Goal: Task Accomplishment & Management: Manage account settings

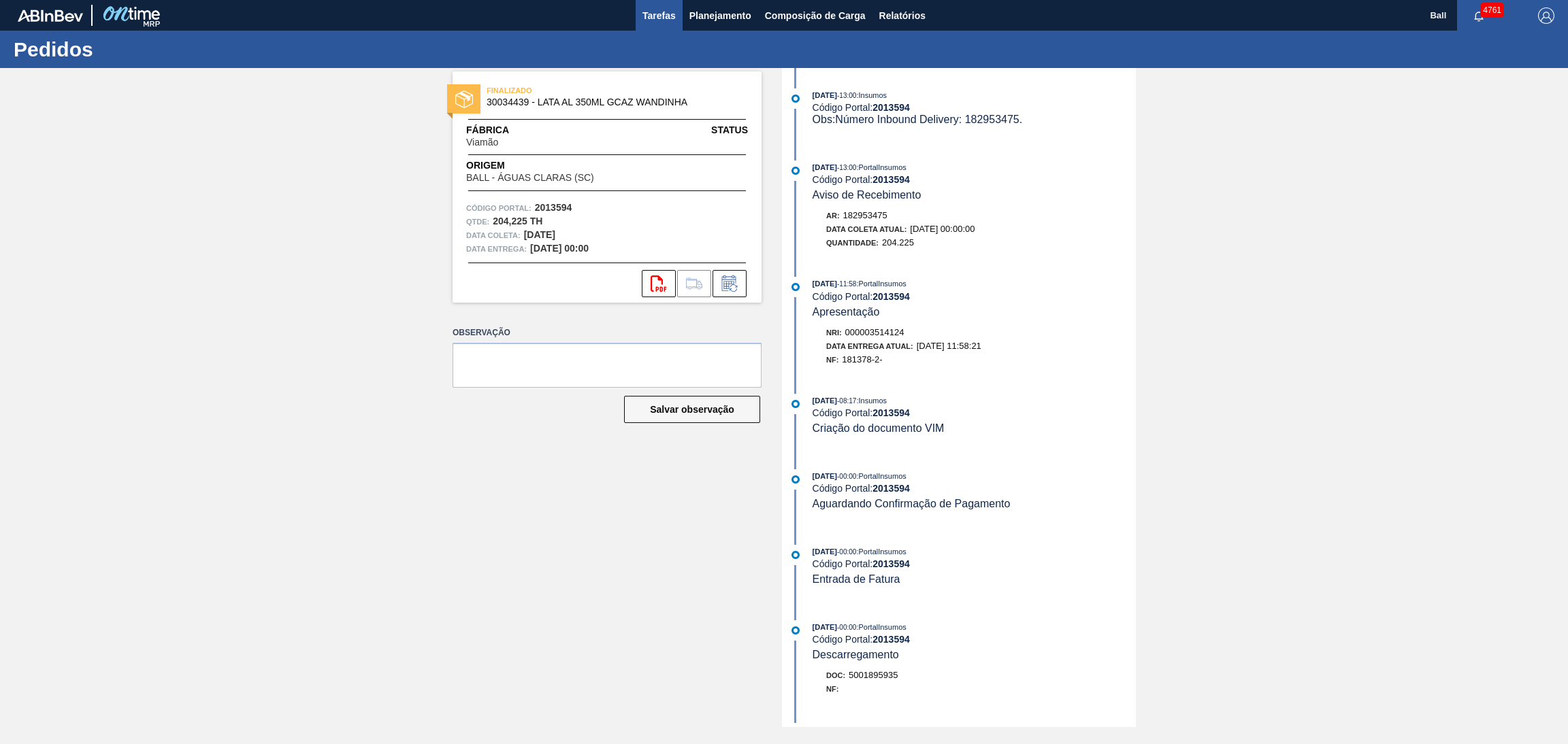
click at [651, 16] on span "Tarefas" at bounding box center [659, 15] width 33 height 16
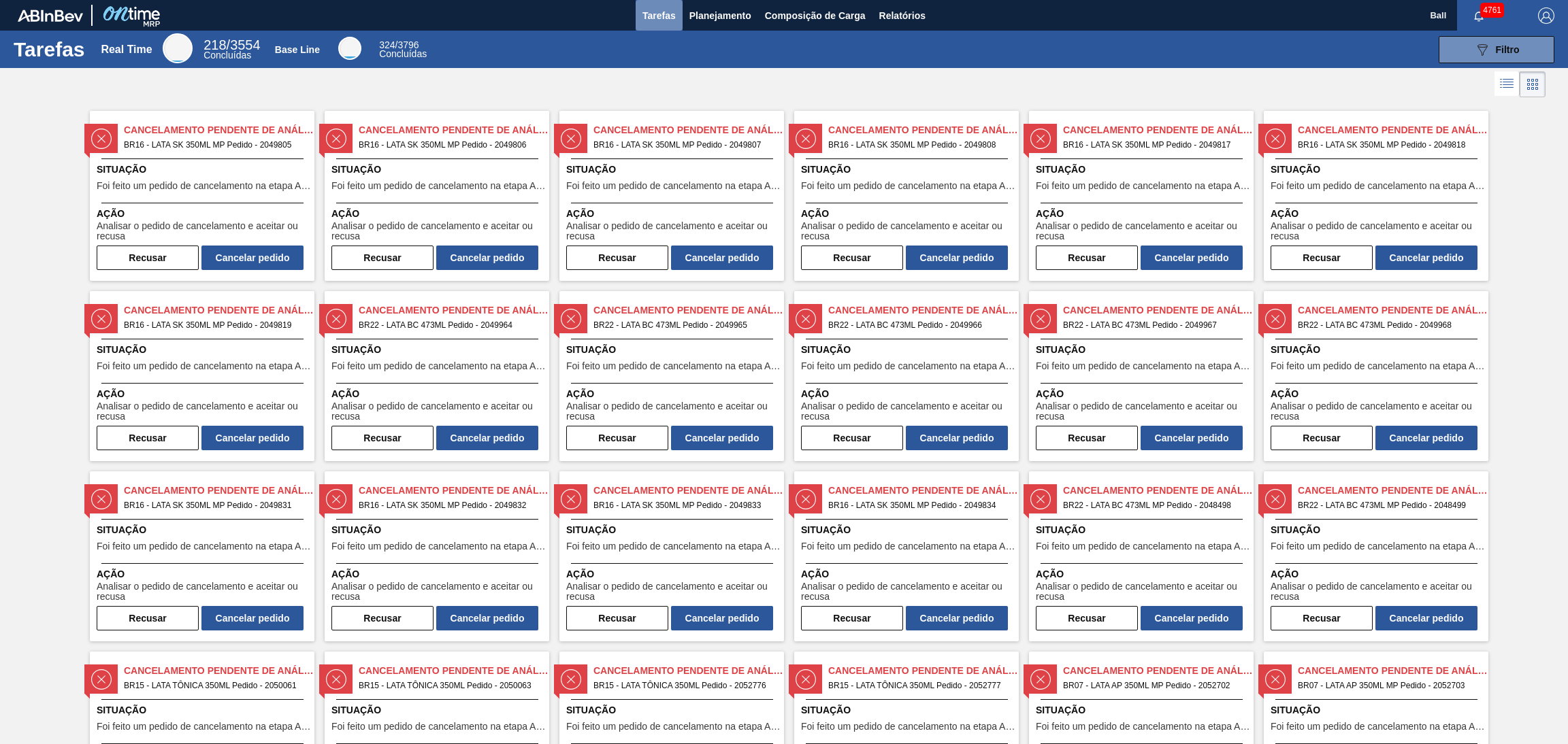
click at [661, 21] on span "Tarefas" at bounding box center [659, 15] width 33 height 16
click at [681, 56] on div "089F7B8B-B2A5-4AFE-B5C0-19BA573D28AC Filtro" at bounding box center [999, 49] width 1125 height 28
click at [730, 30] on div "Tarefas Real Time 218 / 3554 Concluídas Base Line 324 / 3796 Concluídas 089F7B8…" at bounding box center [784, 49] width 1568 height 37
click at [730, 8] on span "Planejamento" at bounding box center [720, 15] width 62 height 16
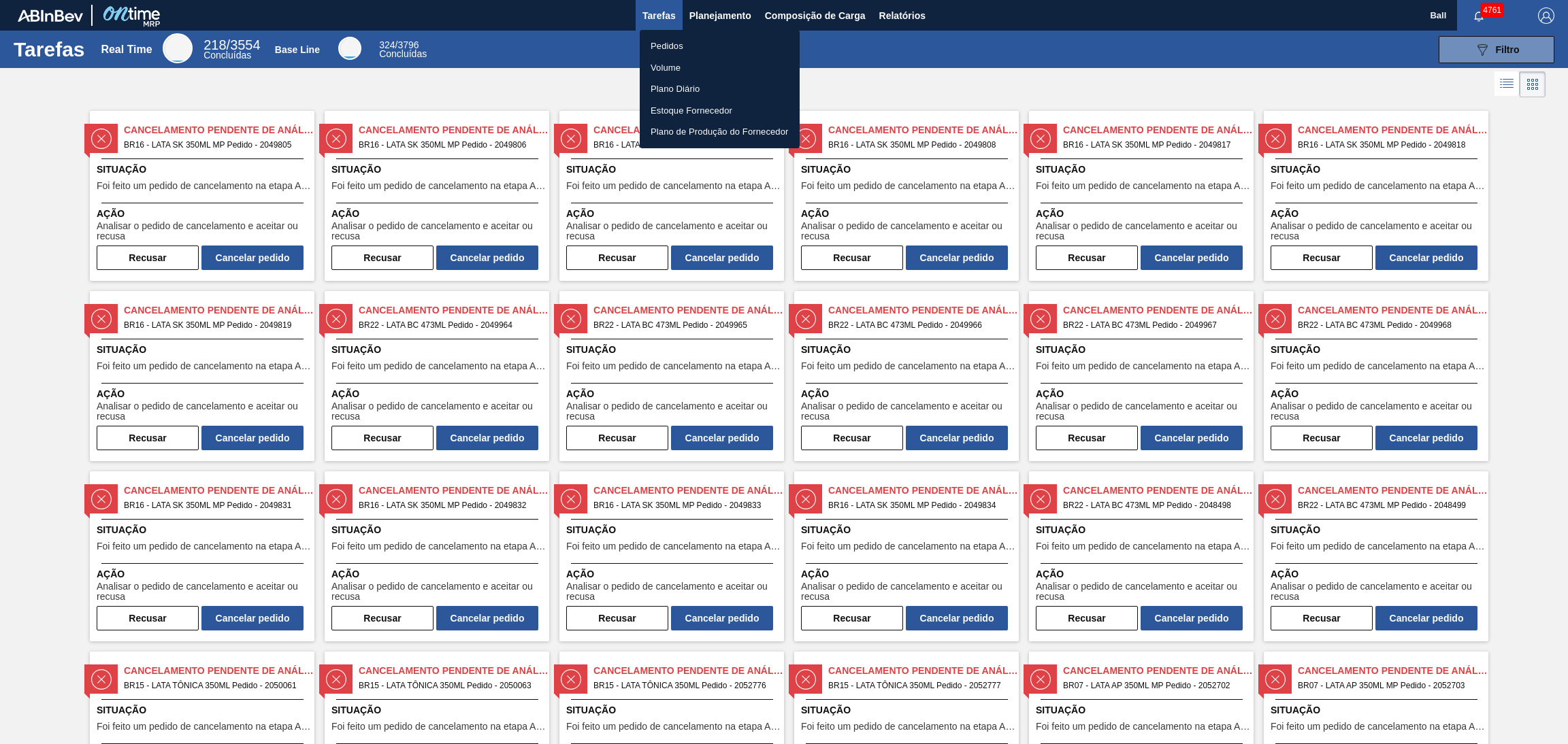
click at [942, 70] on div at bounding box center [784, 372] width 1568 height 744
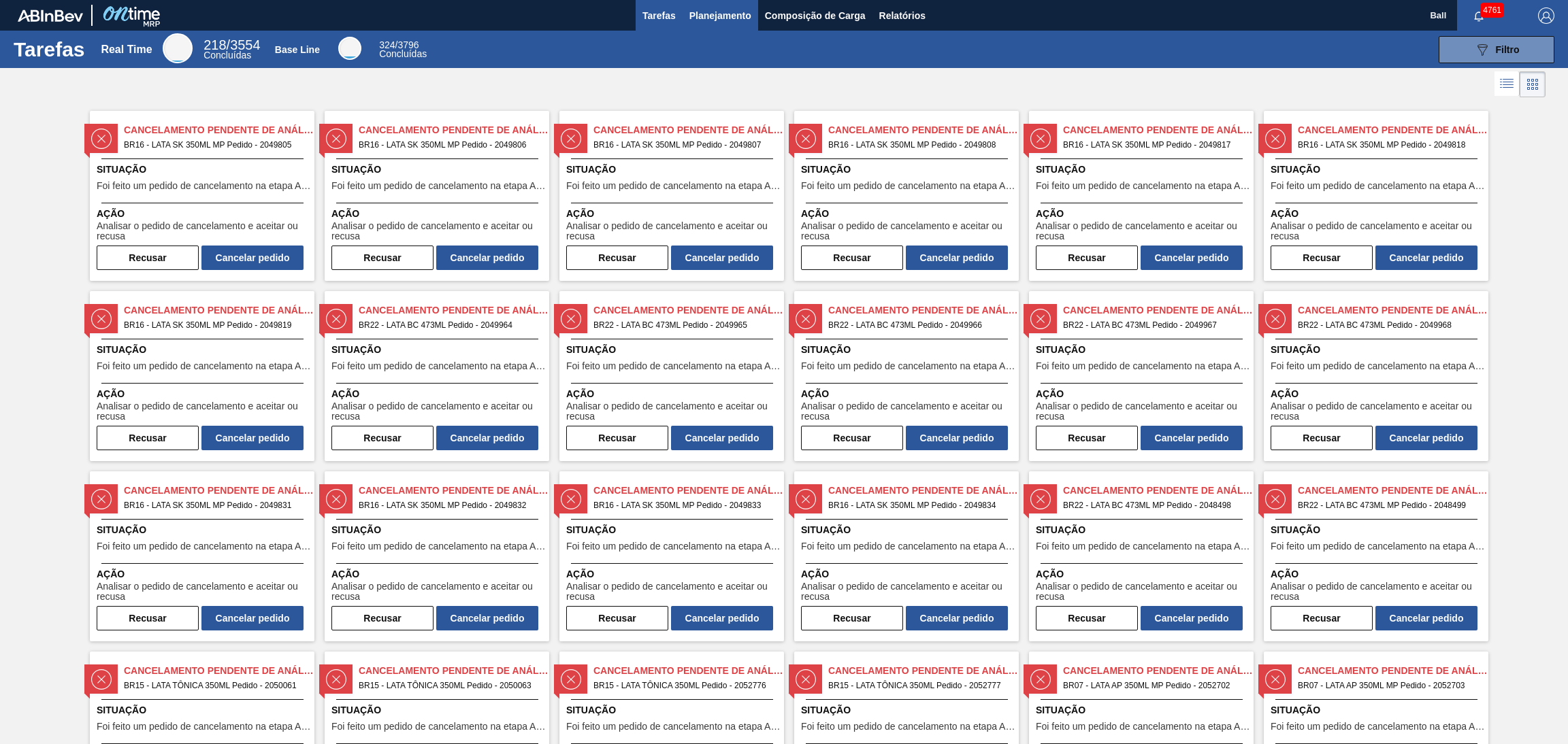
click at [701, 10] on span "Planejamento" at bounding box center [720, 15] width 62 height 16
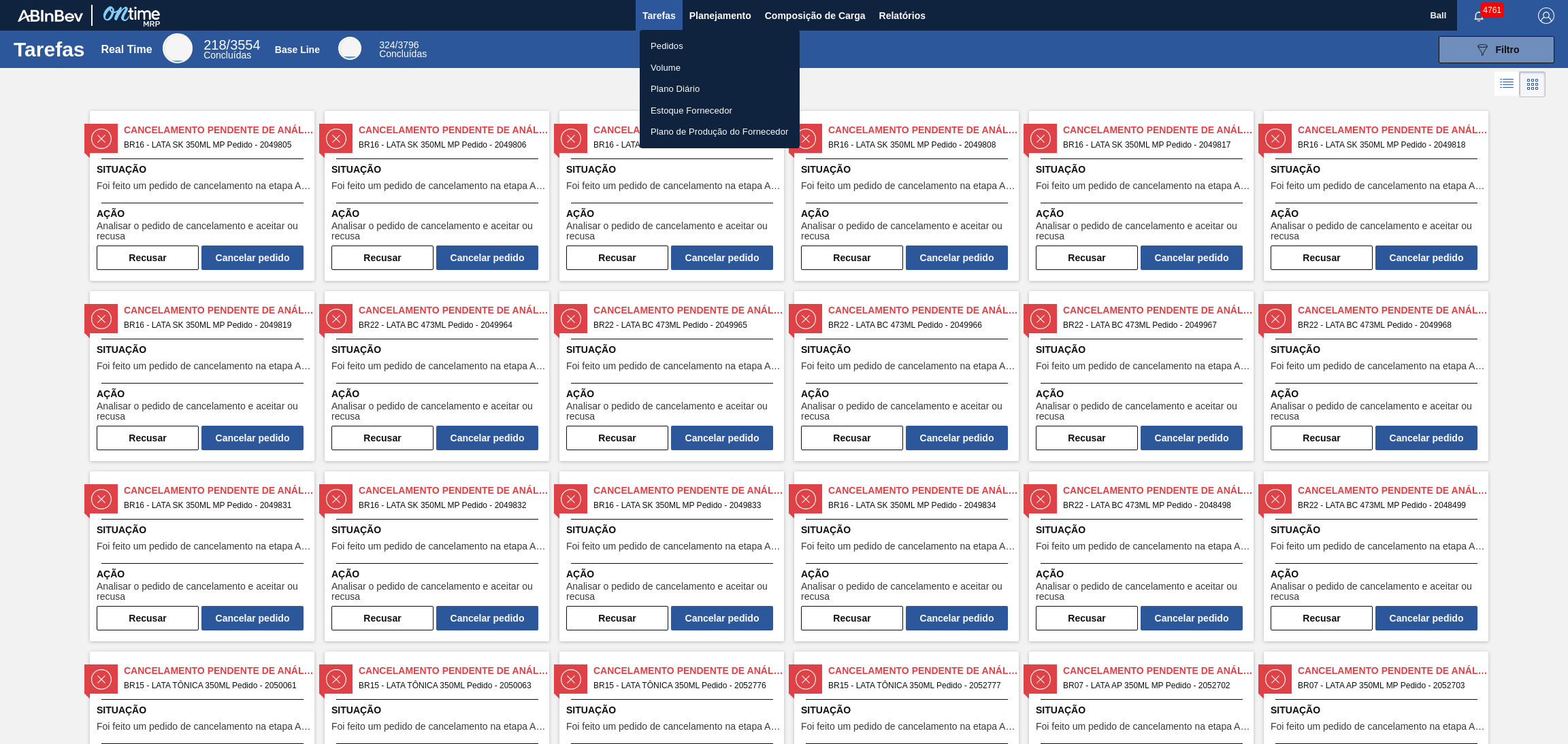
click at [701, 45] on li "Pedidos" at bounding box center [719, 46] width 160 height 21
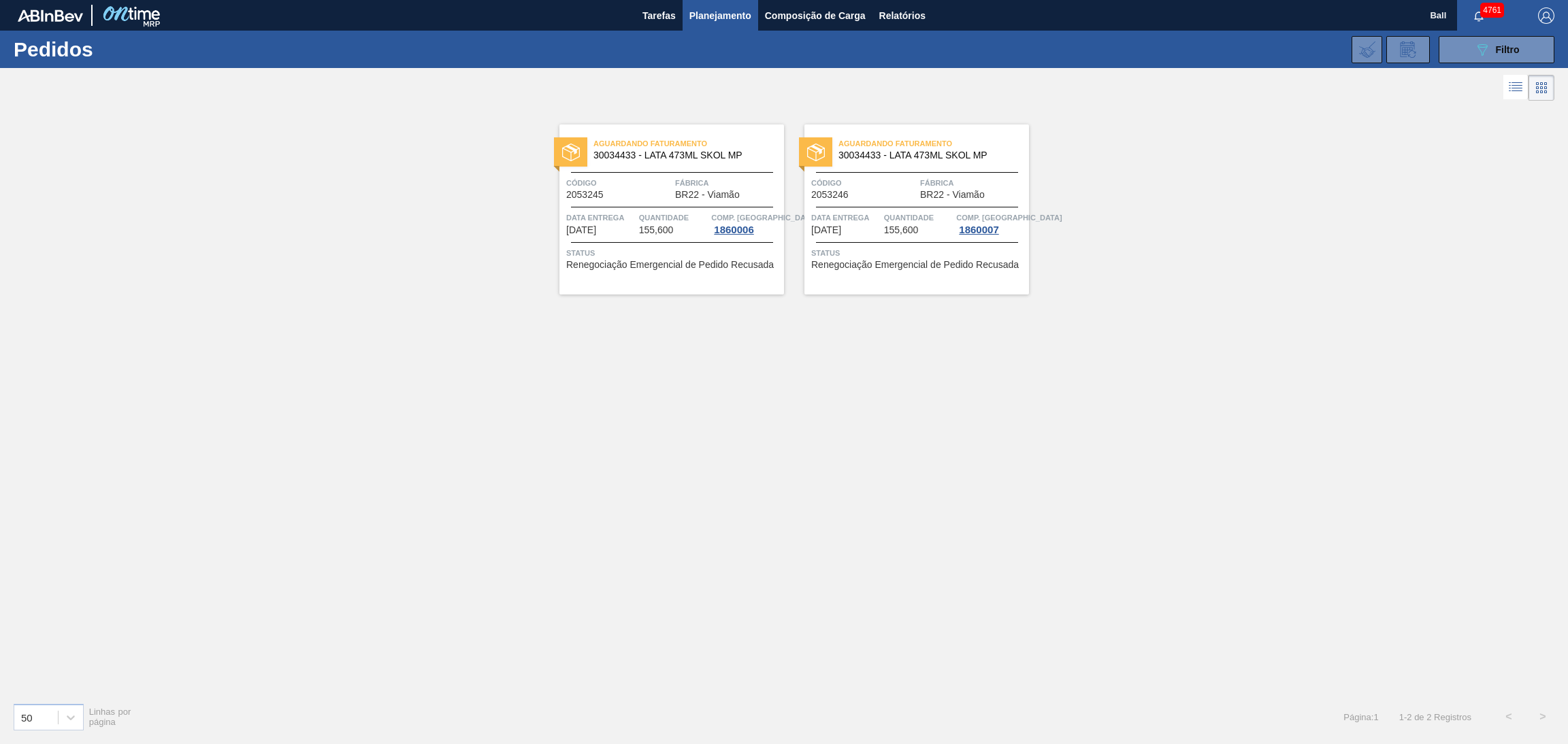
click at [777, 473] on div "Aguardando Faturamento 30034433 - LATA 473ML SKOL MP Código 2053245 Fábrica BR2…" at bounding box center [784, 398] width 1568 height 588
click at [934, 483] on div "Aguardando Faturamento 30034433 - LATA 473ML SKOL MP Código 2053245 Fábrica BR2…" at bounding box center [784, 398] width 1568 height 588
click at [855, 467] on div "Aguardando Faturamento 30034433 - LATA 473ML SKOL MP Código 2053245 Fábrica BR2…" at bounding box center [784, 398] width 1568 height 588
click at [713, 17] on span "Planejamento" at bounding box center [720, 15] width 62 height 16
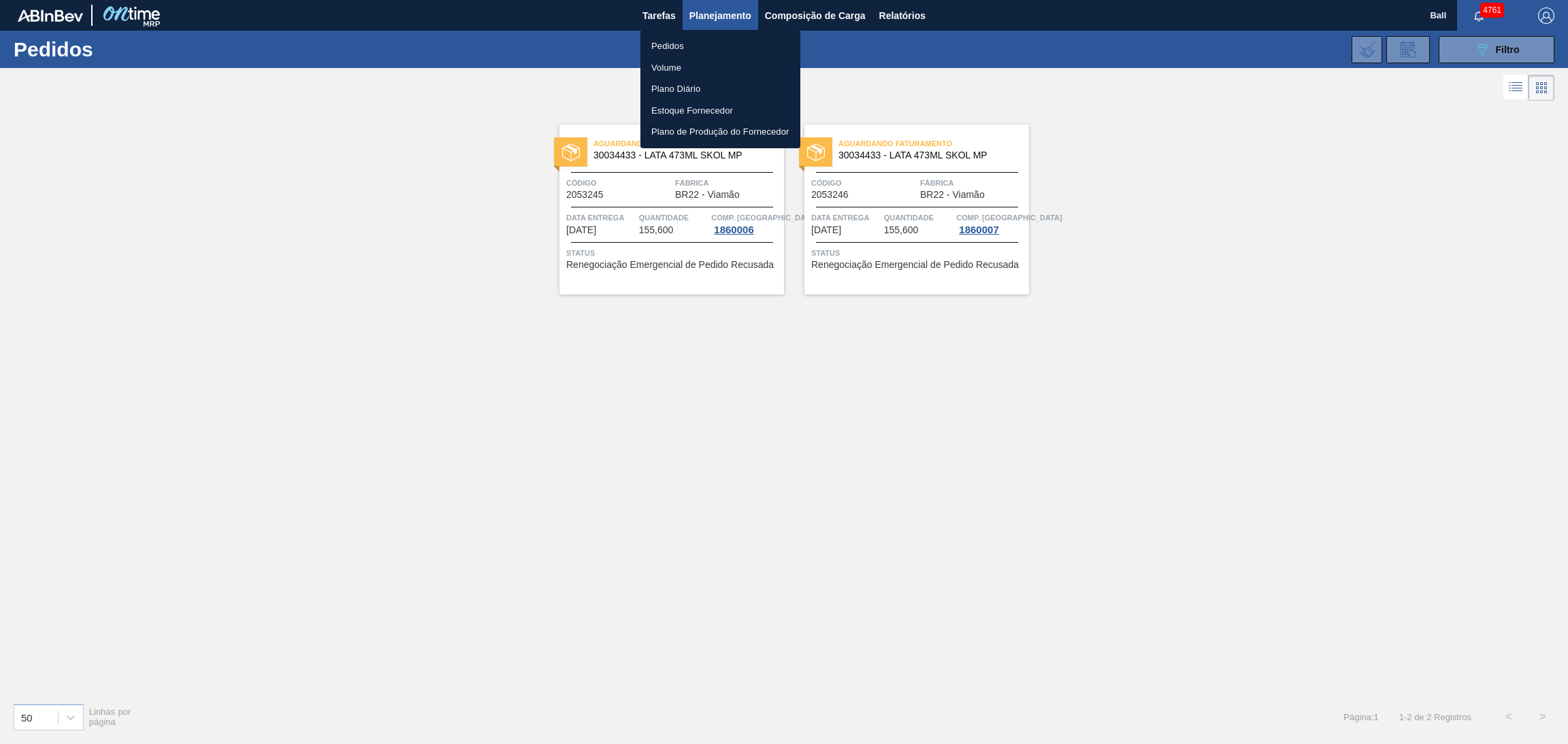
click at [693, 45] on li "Pedidos" at bounding box center [720, 46] width 160 height 21
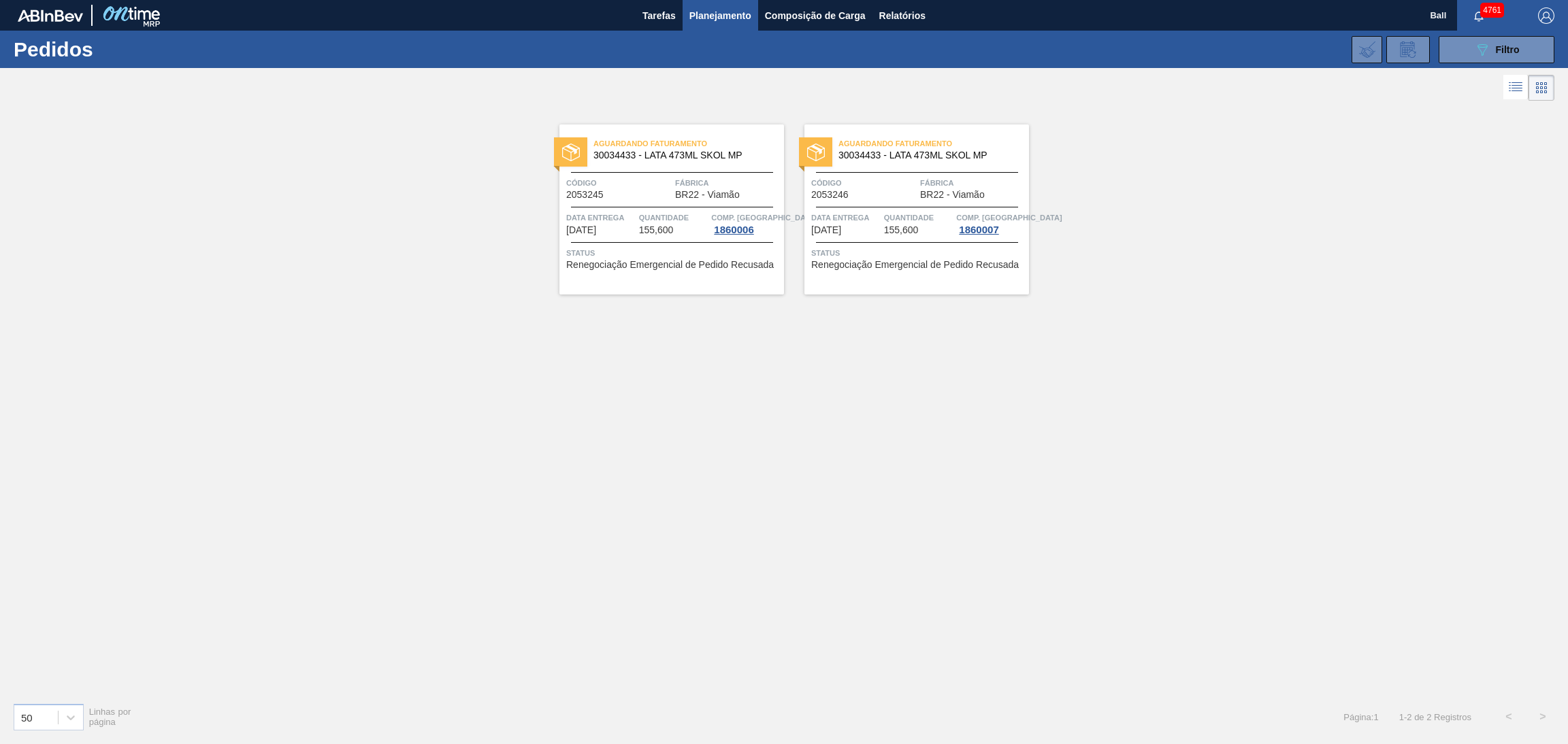
click at [693, 45] on li "Pedidos" at bounding box center [720, 48] width 120 height 12
click at [1471, 47] on button "089F7B8B-B2A5-4AFE-B5C0-19BA573D28AC Filtro" at bounding box center [1497, 49] width 116 height 28
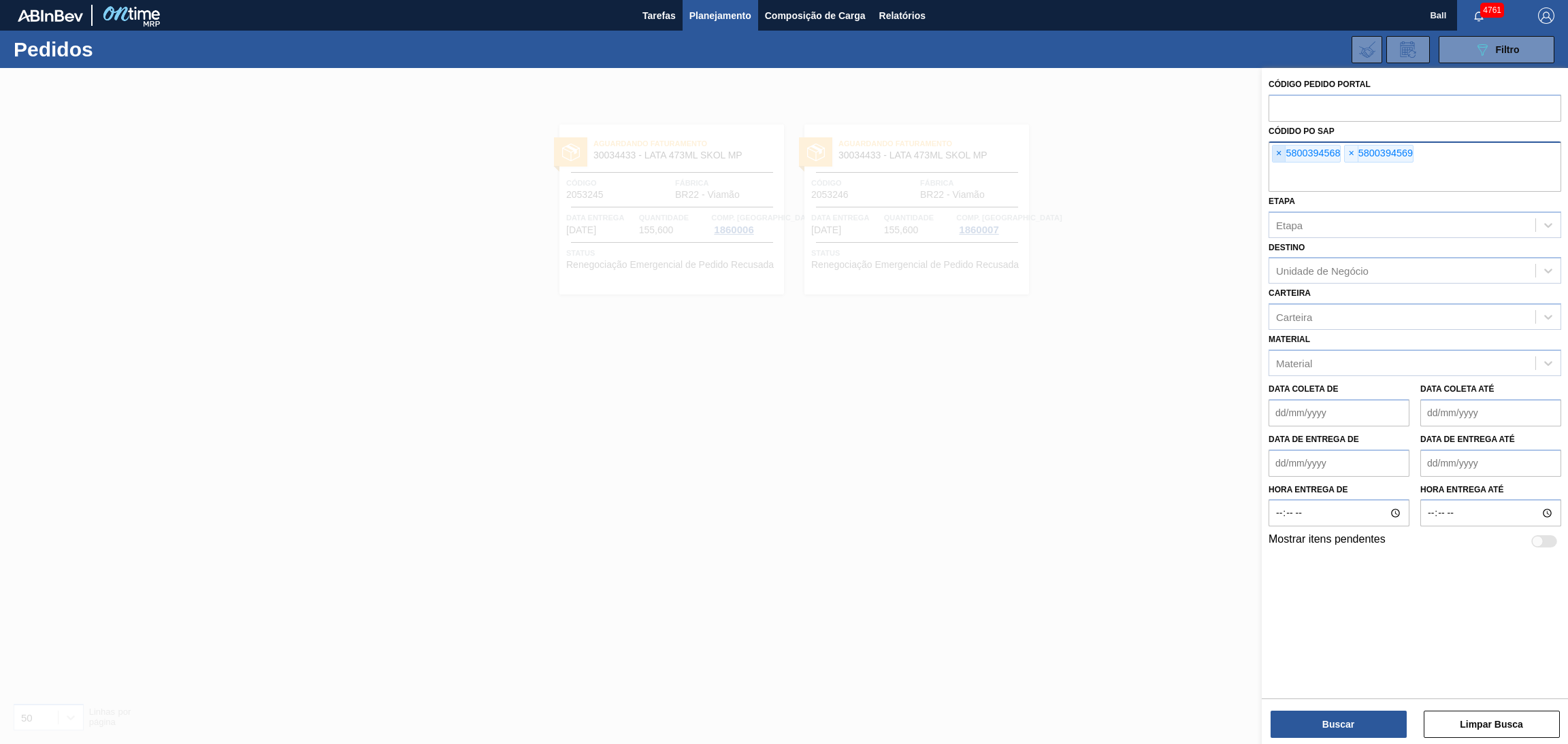
click at [1280, 146] on span "×" at bounding box center [1279, 153] width 12 height 16
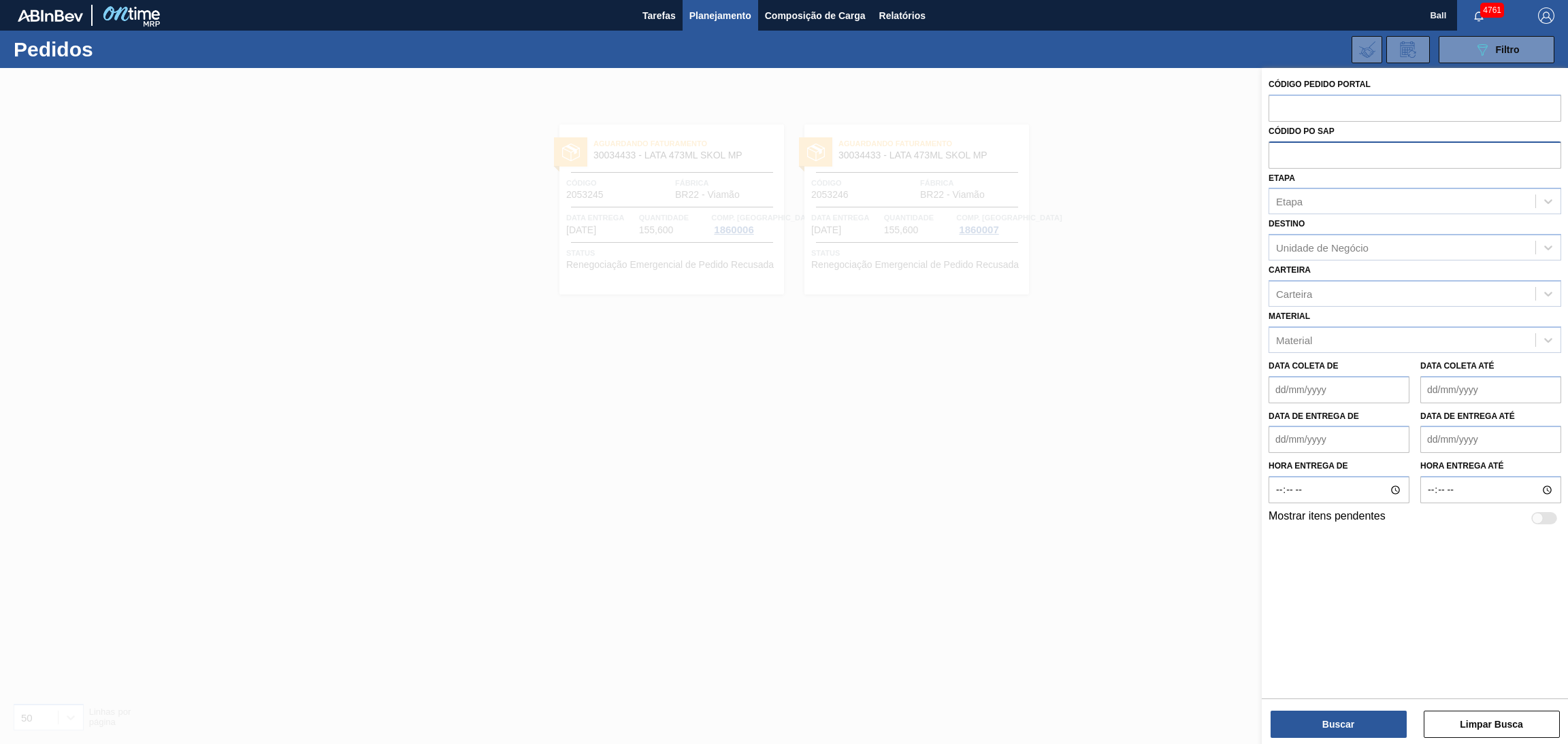
paste input "5800391125"
type input "5800391125"
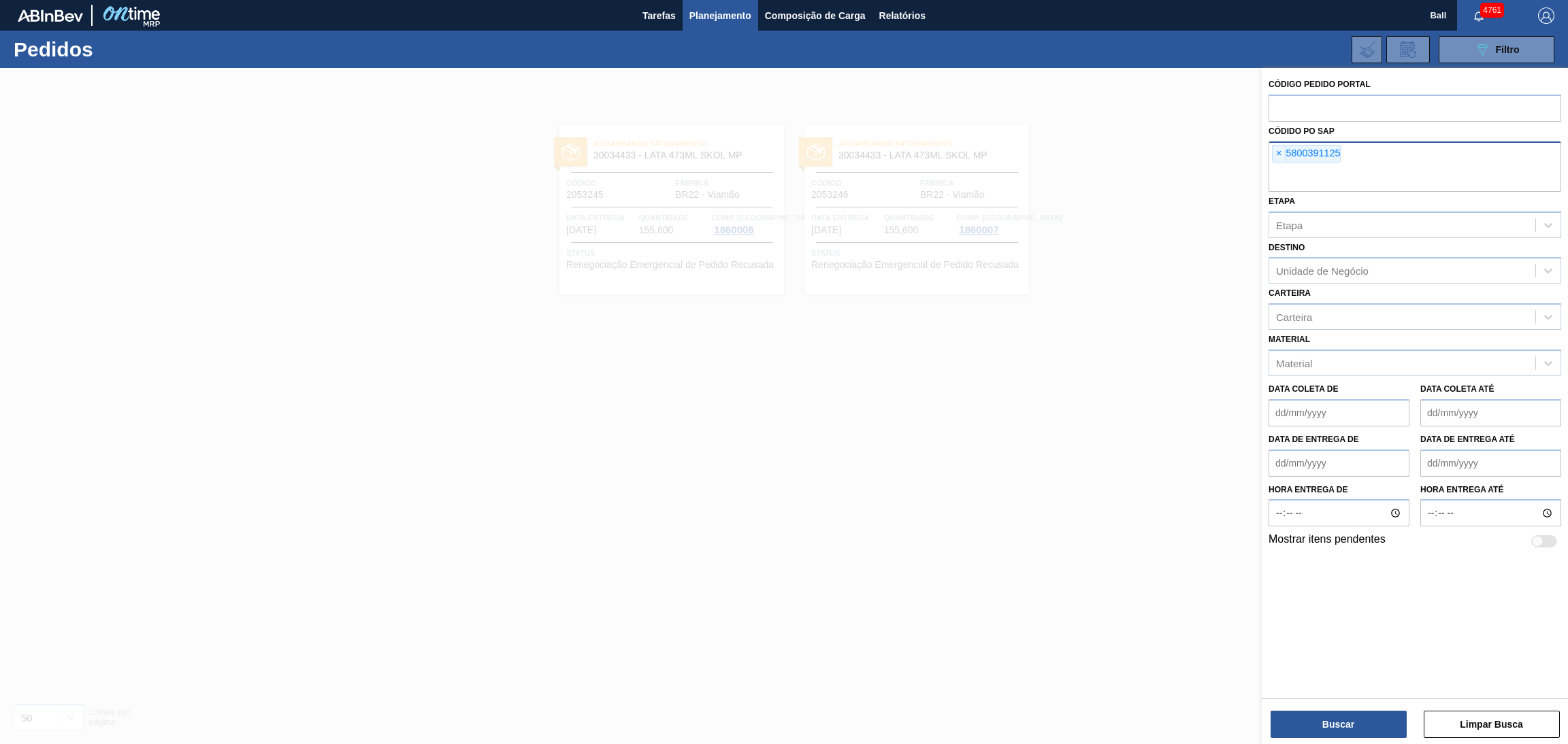
paste input "5800391126"
type input "5800391126"
click at [1325, 715] on button "Buscar" at bounding box center [1339, 724] width 137 height 28
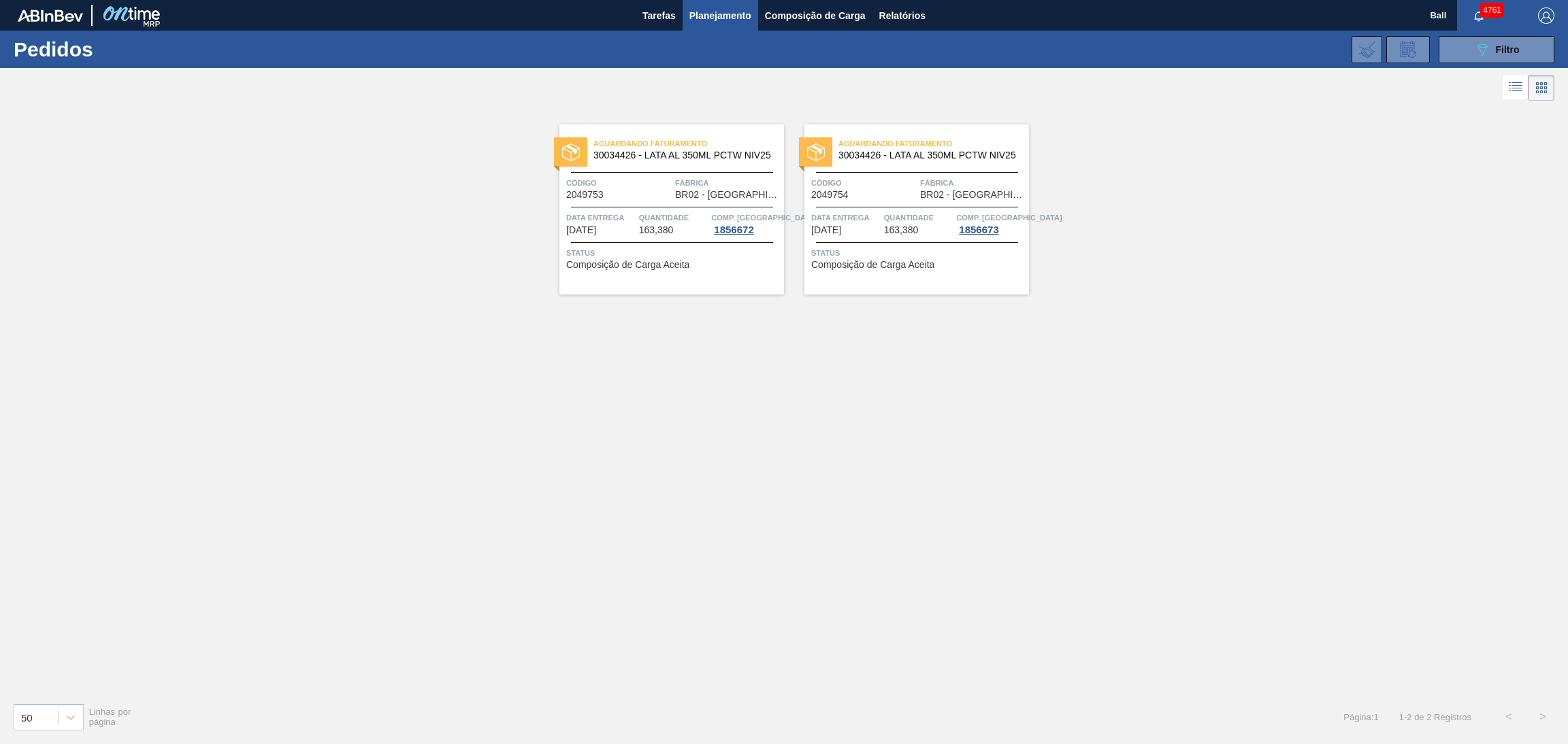
click at [1513, 87] on icon at bounding box center [1515, 87] width 16 height 16
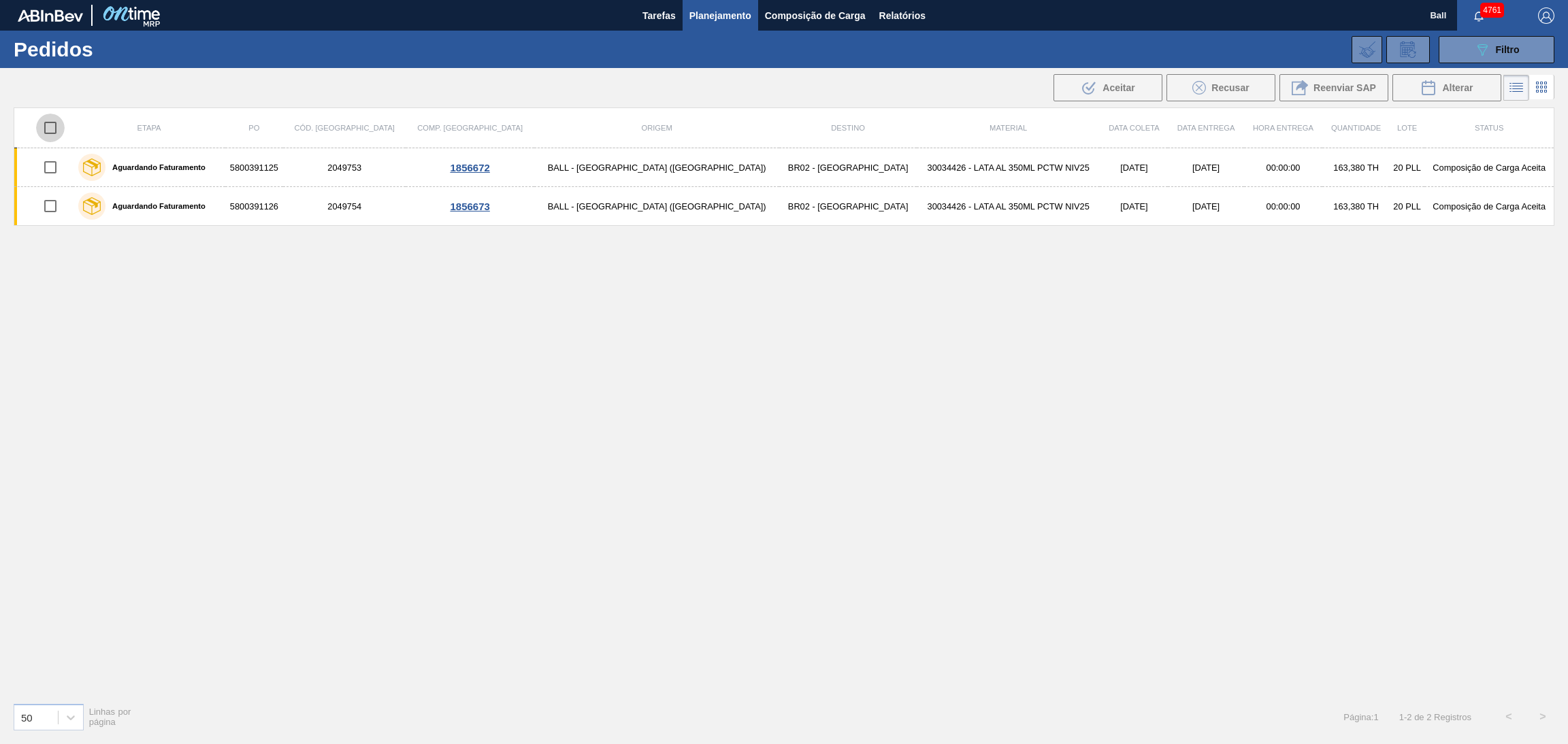
click at [51, 130] on input "checkbox" at bounding box center [50, 128] width 29 height 29
checkbox input "true"
click at [1432, 95] on icon at bounding box center [1429, 87] width 16 height 16
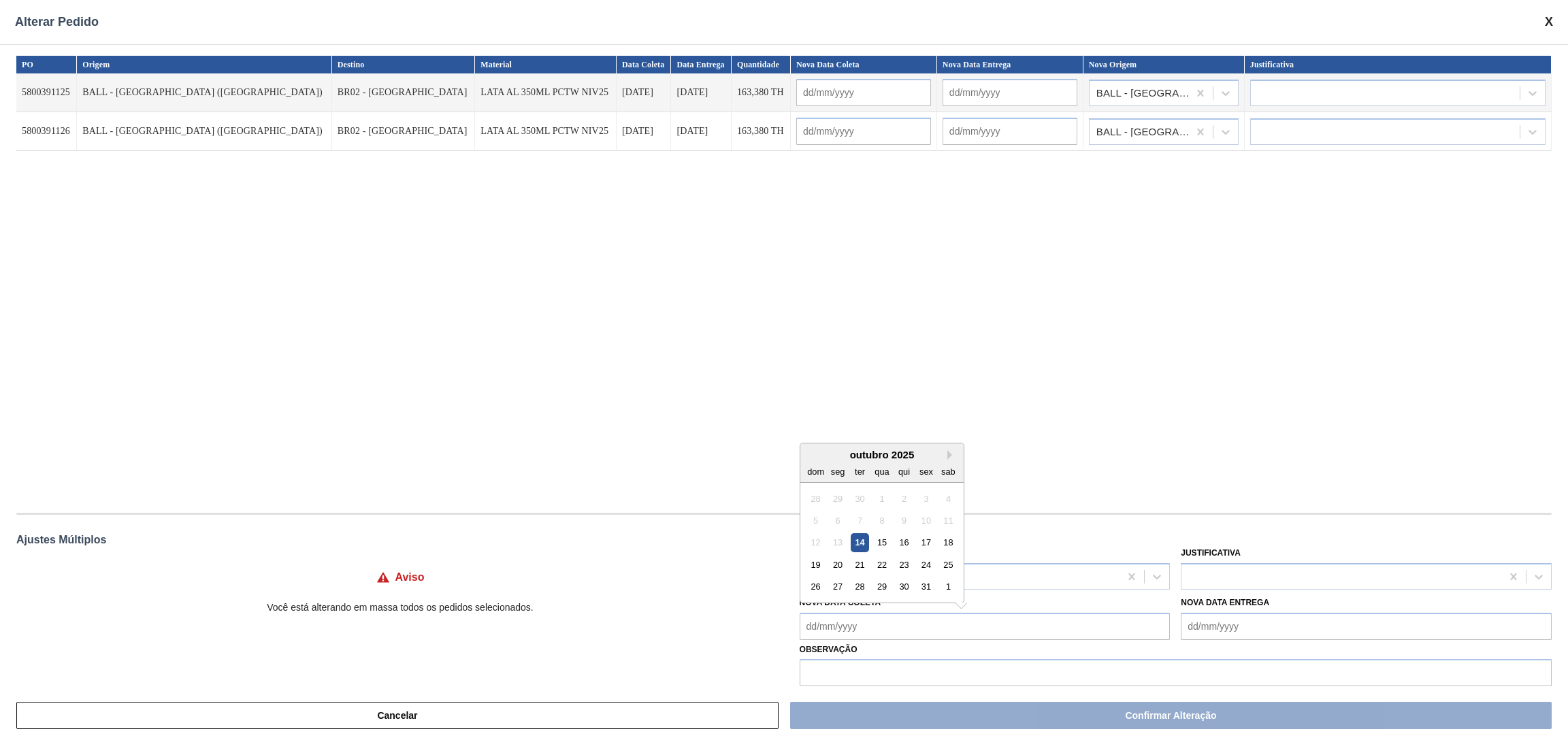
click at [961, 622] on Coleta "Nova Data Coleta" at bounding box center [985, 626] width 371 height 28
click at [836, 566] on div "20" at bounding box center [837, 565] width 19 height 19
type Coleta "[DATE]"
type input "[DATE]"
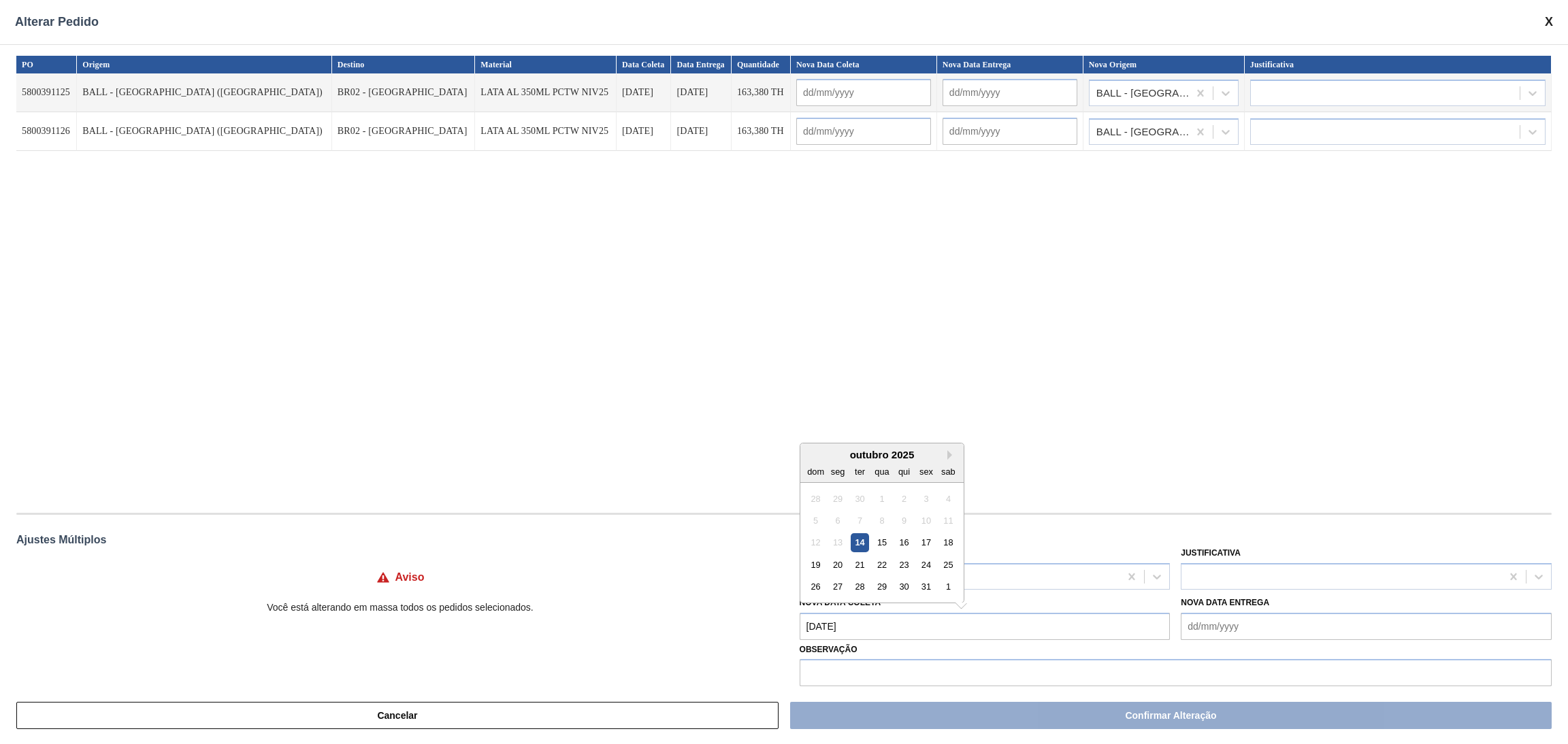
type input "[DATE]"
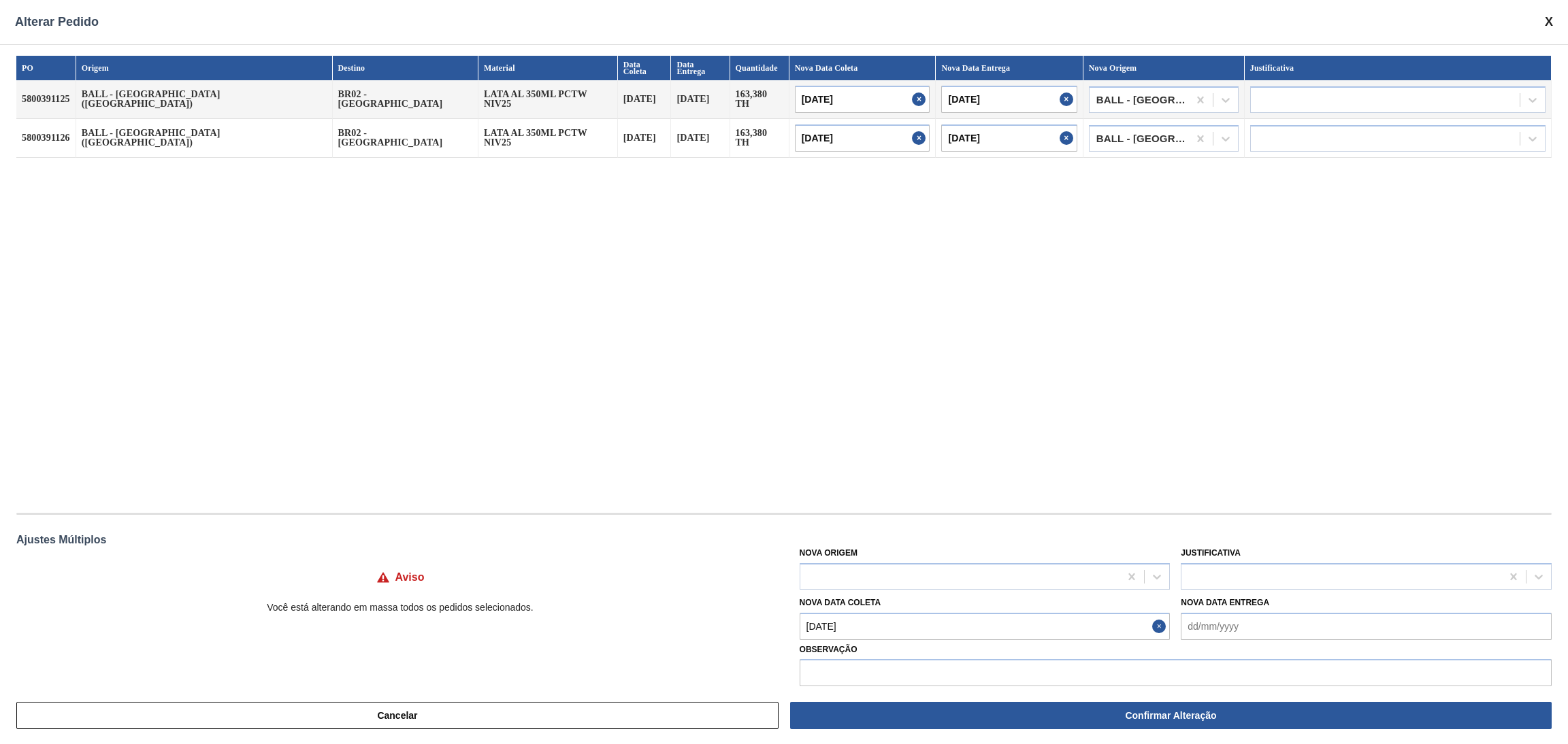
click at [1177, 455] on div "PO Origem Destino Material Data Coleta Data Entrega Quantidade Nova Data Coleta…" at bounding box center [784, 277] width 1536 height 443
click at [1242, 559] on div "Justificativa" at bounding box center [1366, 566] width 371 height 46
click at [1242, 566] on div at bounding box center [1341, 576] width 319 height 20
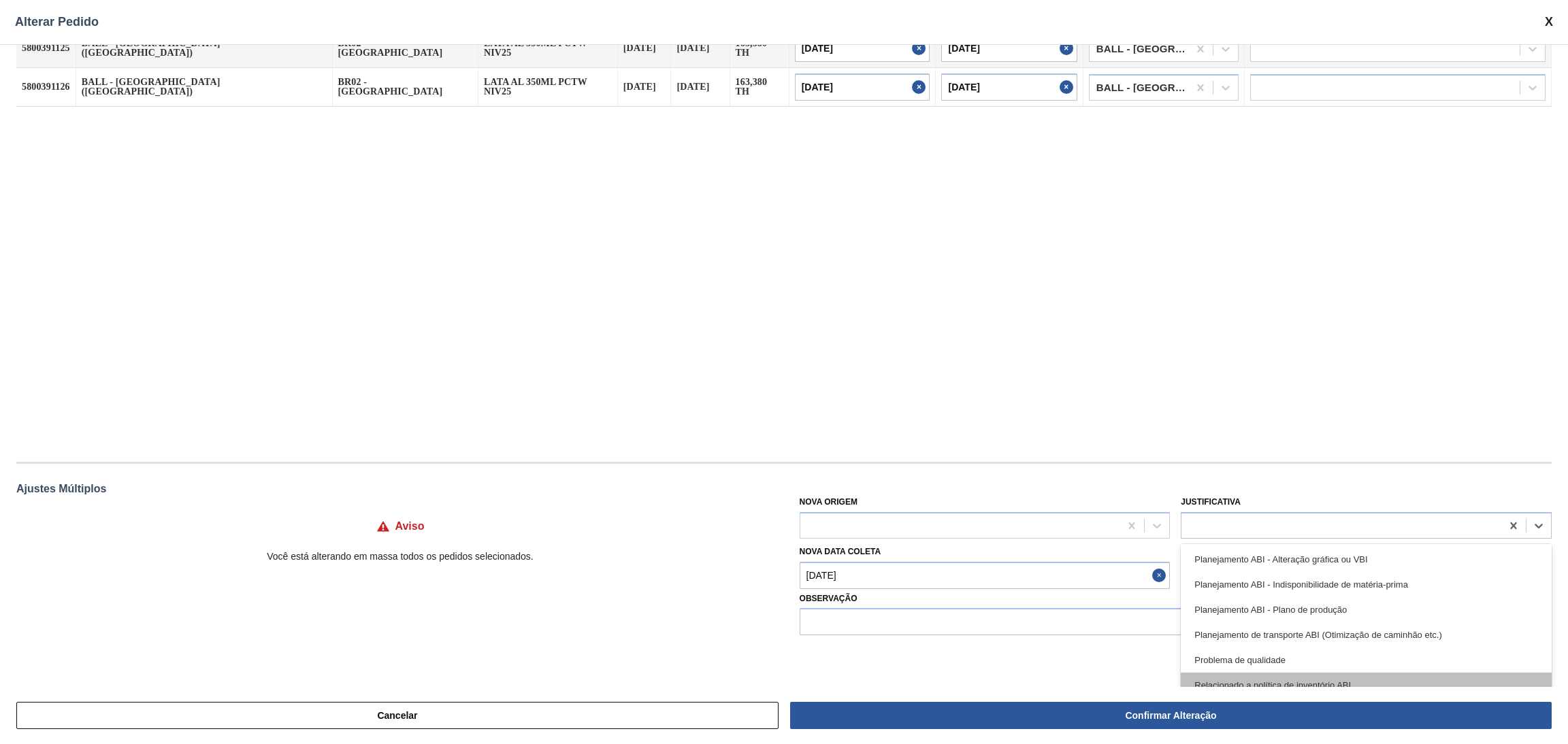
scroll to position [204, 0]
click at [1390, 684] on div "Relacionado ao fornecedor - Atrasos, limitações de capacidade, etc." at bounding box center [1366, 682] width 371 height 25
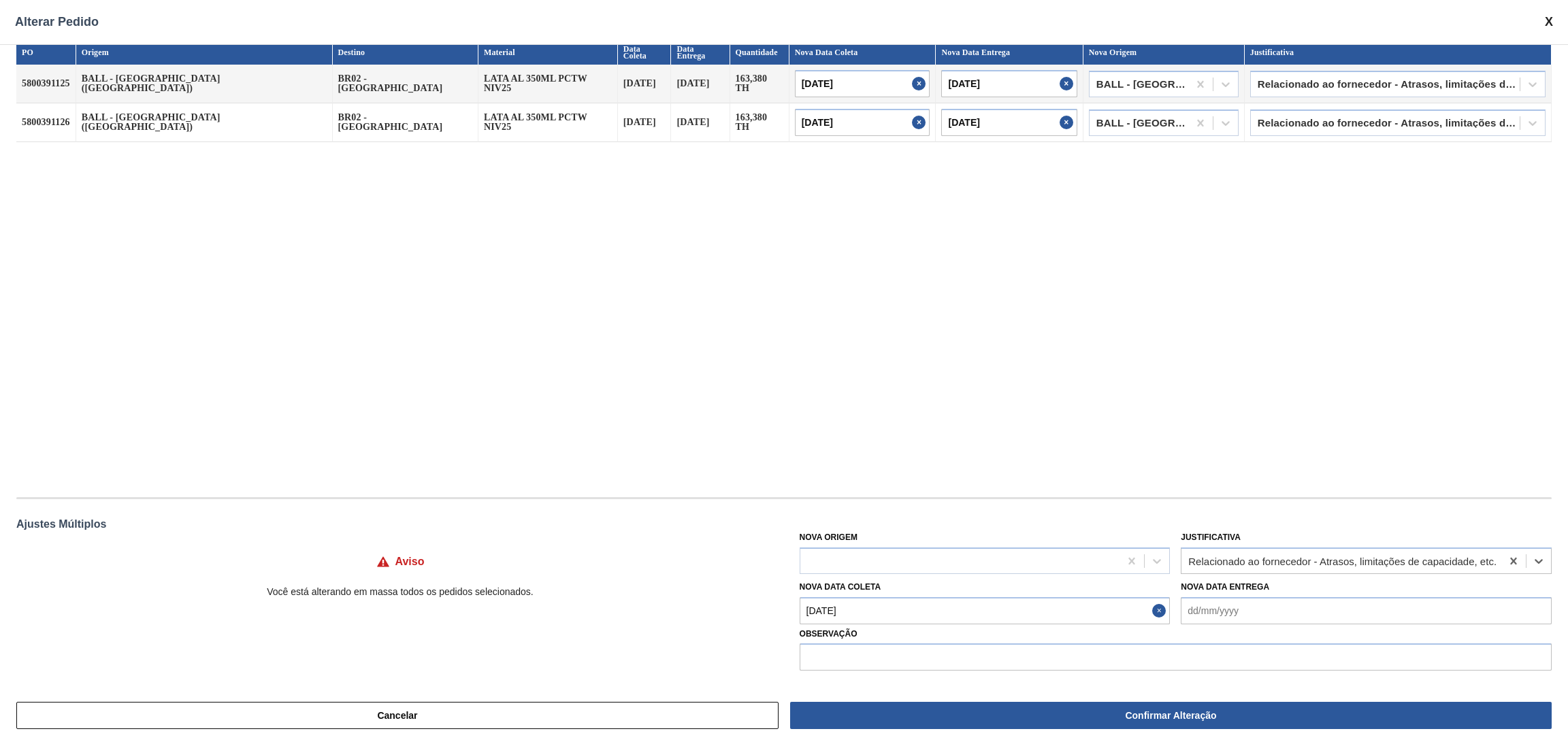
scroll to position [15, 0]
click at [1177, 667] on input "text" at bounding box center [1175, 657] width 752 height 28
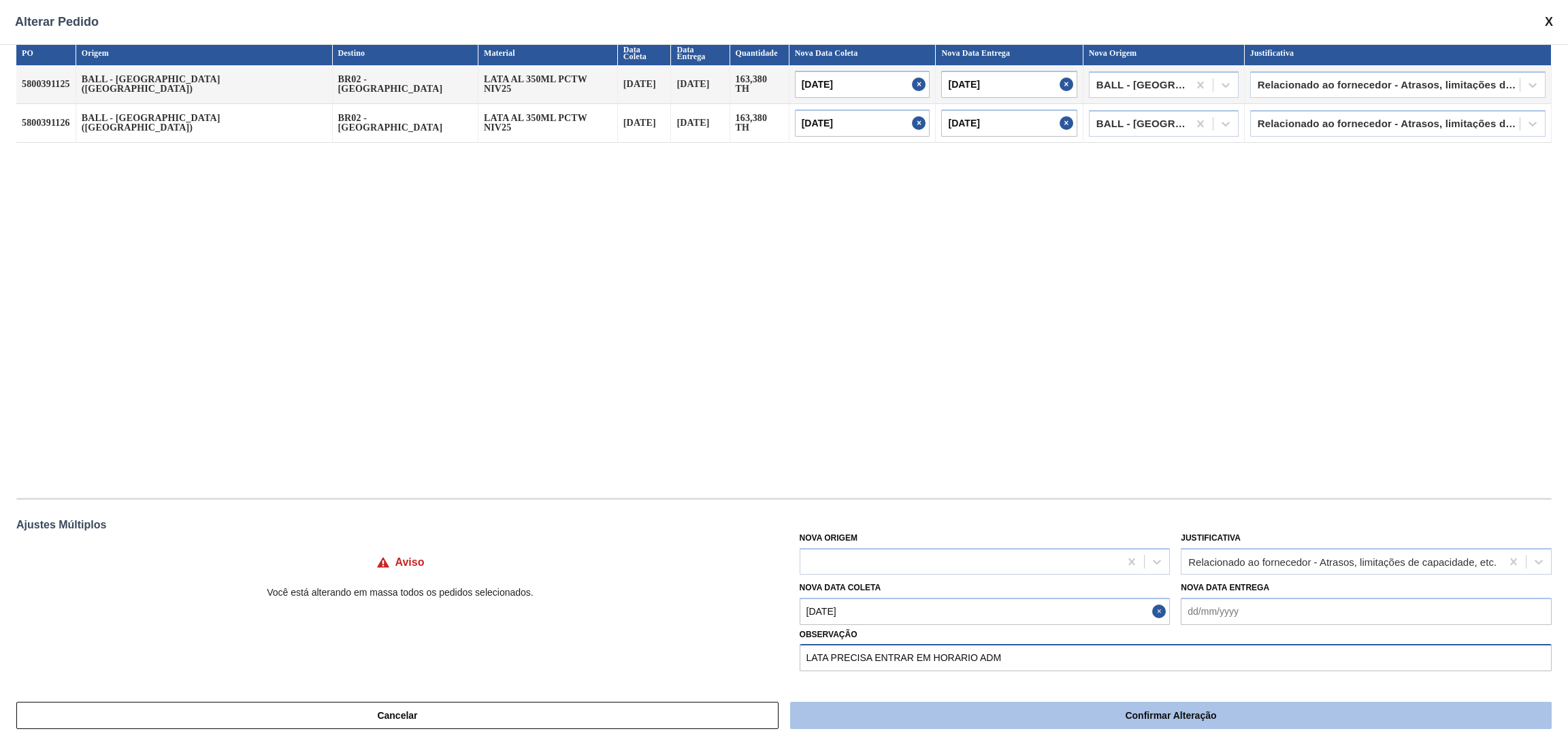
type input "LATA PRECISA ENTRAR EM HORARIO ADM"
click at [1177, 704] on button "Confirmar Alteração" at bounding box center [1170, 715] width 761 height 28
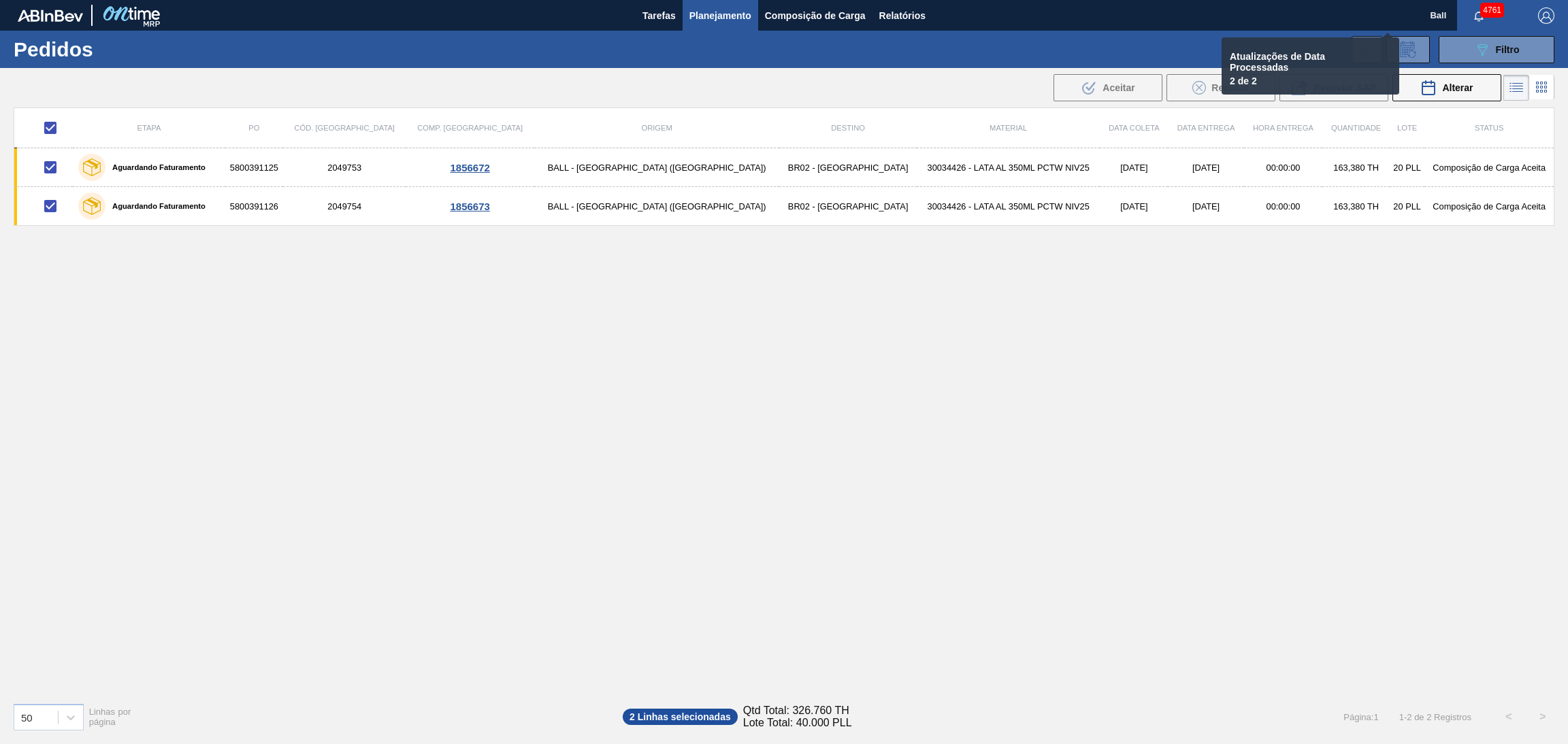
checkbox input "false"
